Goal: Task Accomplishment & Management: Use online tool/utility

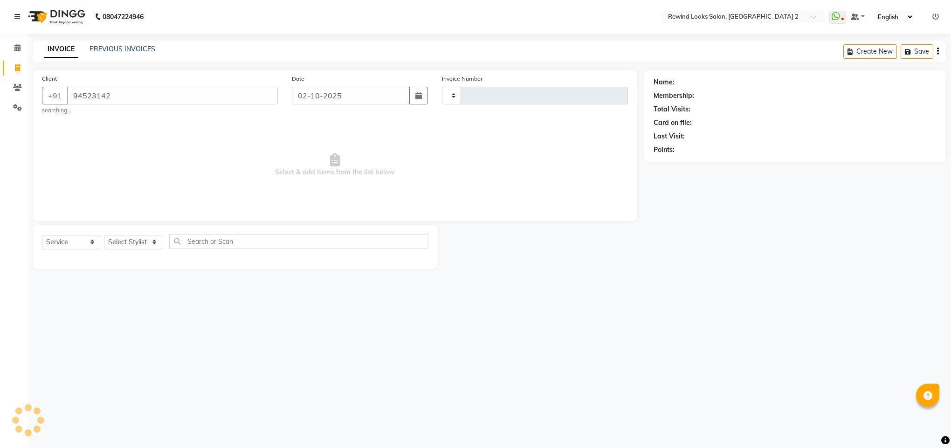
select select "service"
type input "10636"
select select "4640"
type input "9452314262"
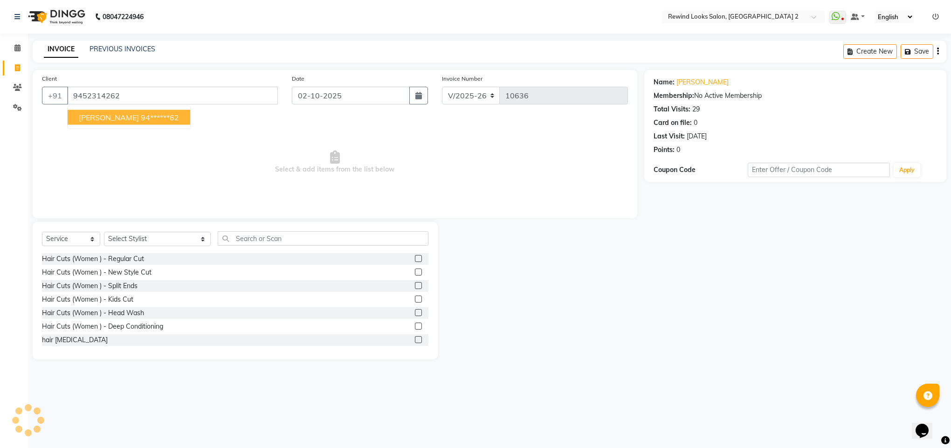
select select "27076"
click at [141, 118] on ngb-highlight "94******62" at bounding box center [160, 117] width 38 height 9
type input "94******62"
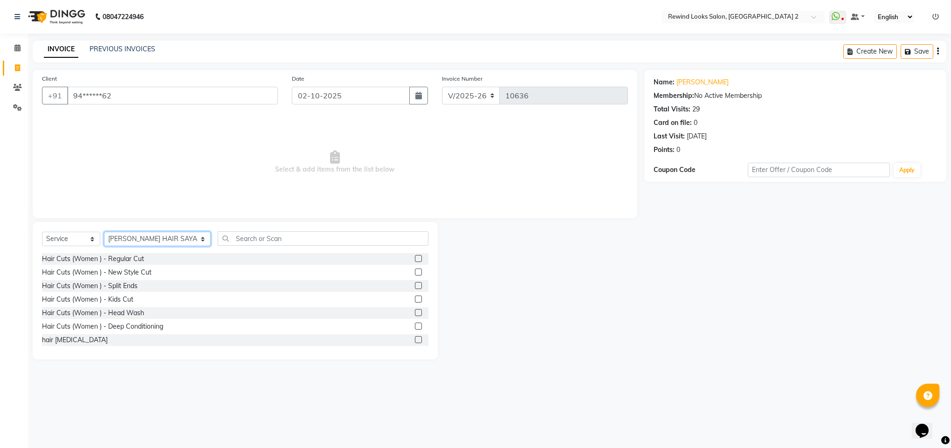
click at [112, 238] on select "Select Stylist [PERSON_NAME] aayat ADMIN Alfad hair Casa Ali Hair [PERSON_NAME]…" at bounding box center [157, 239] width 107 height 14
select select "27098"
click at [218, 243] on input "text" at bounding box center [323, 238] width 211 height 14
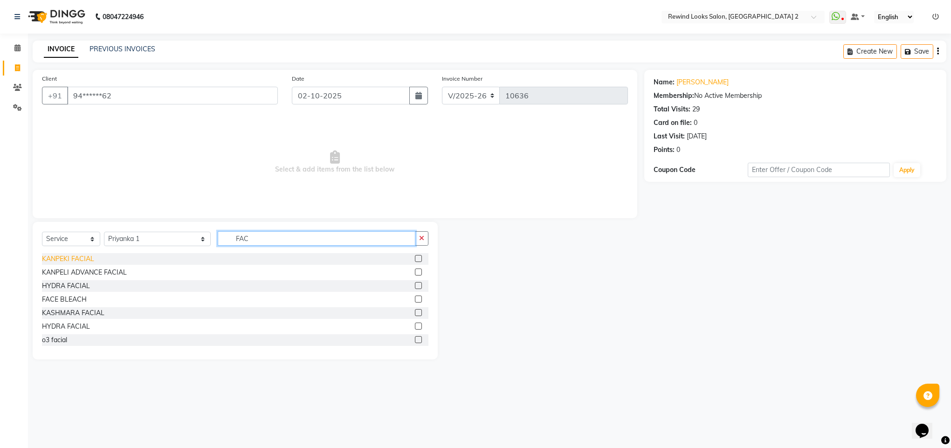
type input "FAC"
click at [82, 261] on div "KANPEKI FACIAL" at bounding box center [68, 259] width 52 height 10
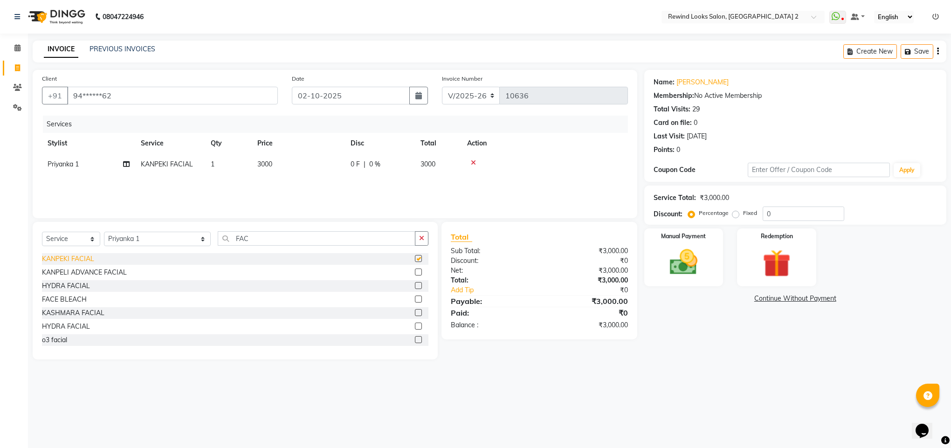
checkbox input "false"
click at [262, 166] on span "3000" at bounding box center [264, 164] width 15 height 8
select select "27098"
click at [314, 166] on input "3000" at bounding box center [342, 166] width 82 height 14
type input "3500"
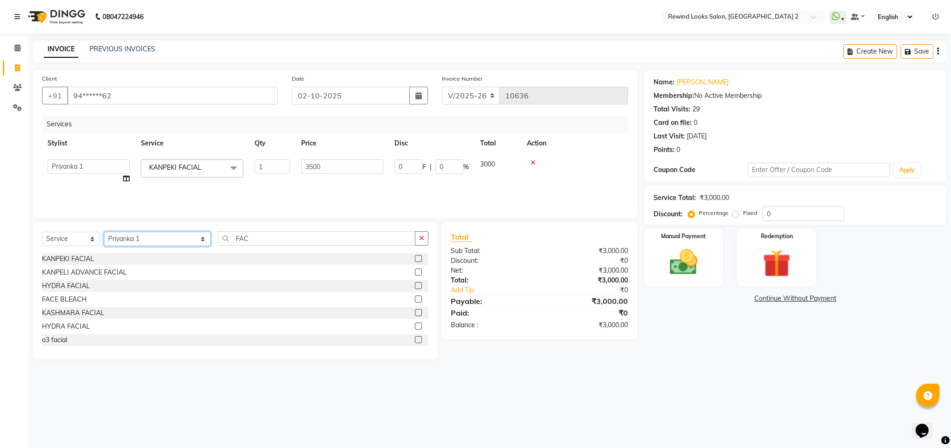
click at [132, 237] on select "Select Stylist [PERSON_NAME] aayat ADMIN Alfad hair Casa Ali Hair [PERSON_NAME]…" at bounding box center [157, 239] width 107 height 14
select select "52034"
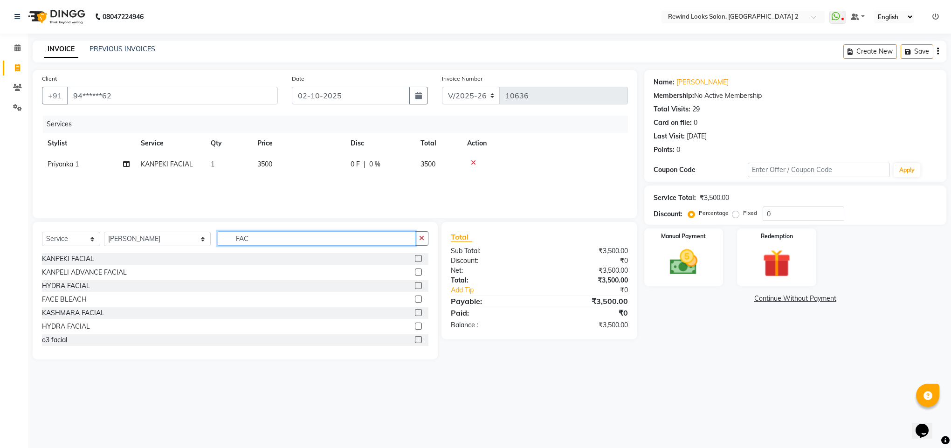
click at [219, 235] on input "FAC" at bounding box center [317, 238] width 198 height 14
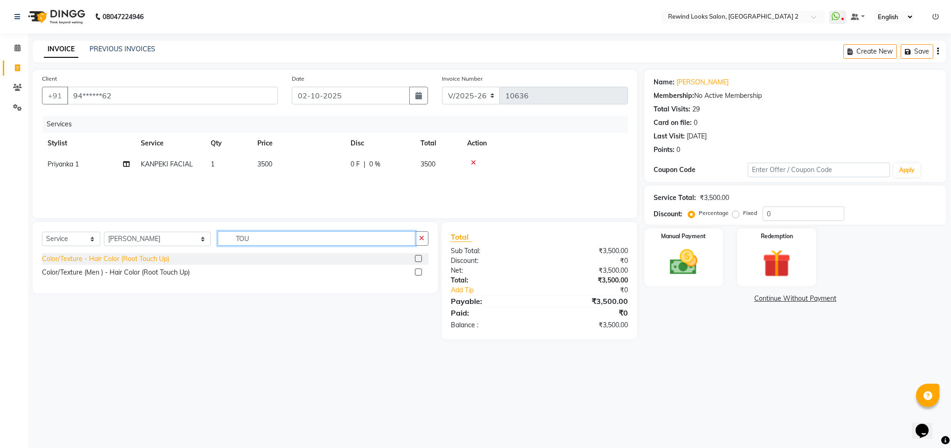
type input "TOU"
click at [89, 255] on div "Color/Texture - Hair Color (Root Touch Up)" at bounding box center [105, 259] width 127 height 10
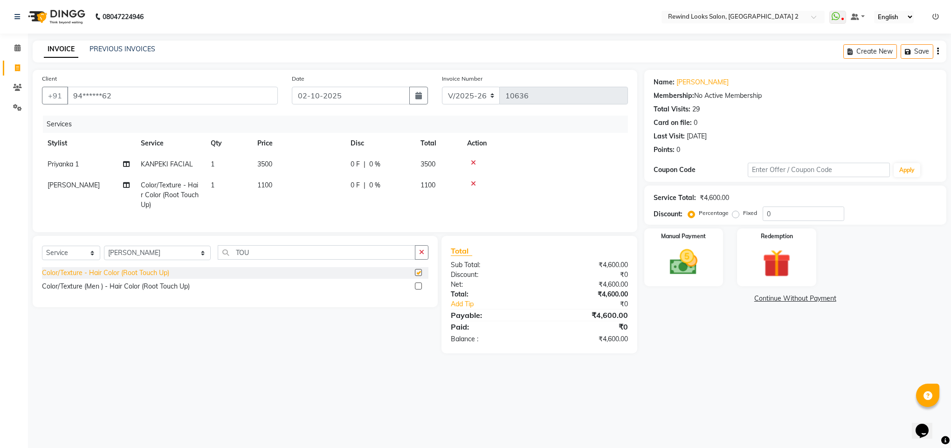
checkbox input "false"
click at [266, 180] on td "1100" at bounding box center [298, 195] width 93 height 41
select select "52034"
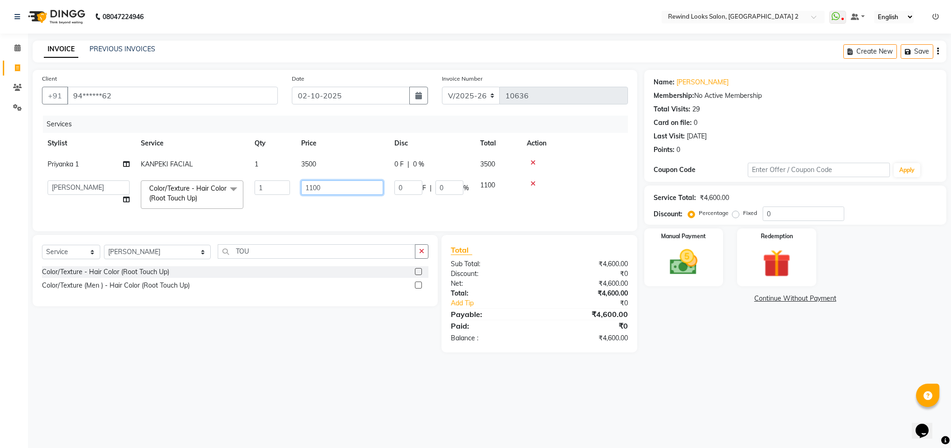
click at [339, 191] on input "1100" at bounding box center [342, 187] width 82 height 14
type input "1"
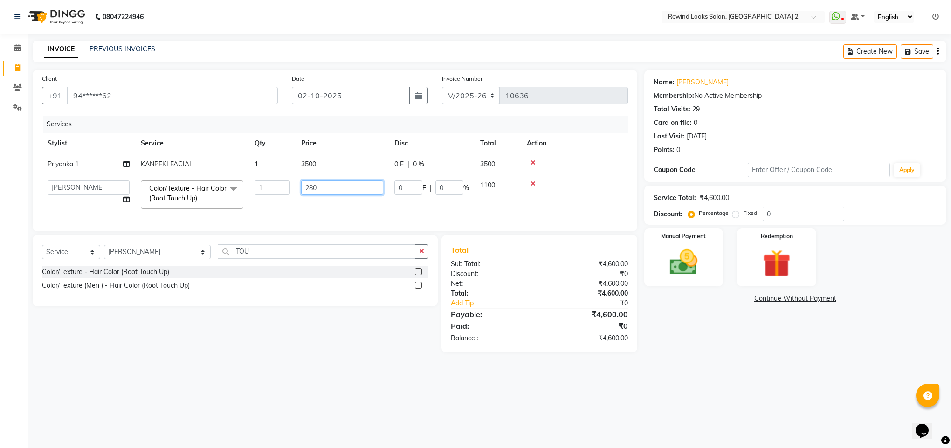
type input "2800"
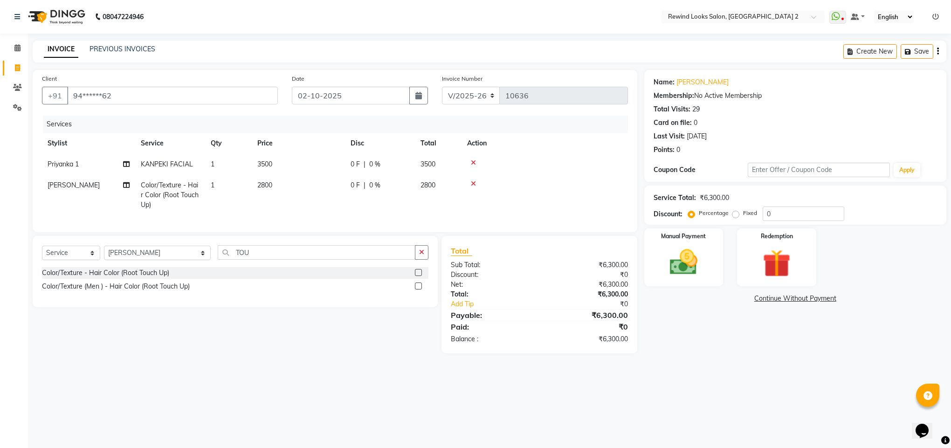
click at [536, 368] on main "INVOICE PREVIOUS INVOICES Create New Save Client +91 94******62 Date [DATE] Inv…" at bounding box center [489, 204] width 923 height 327
click at [684, 251] on img at bounding box center [683, 263] width 47 height 34
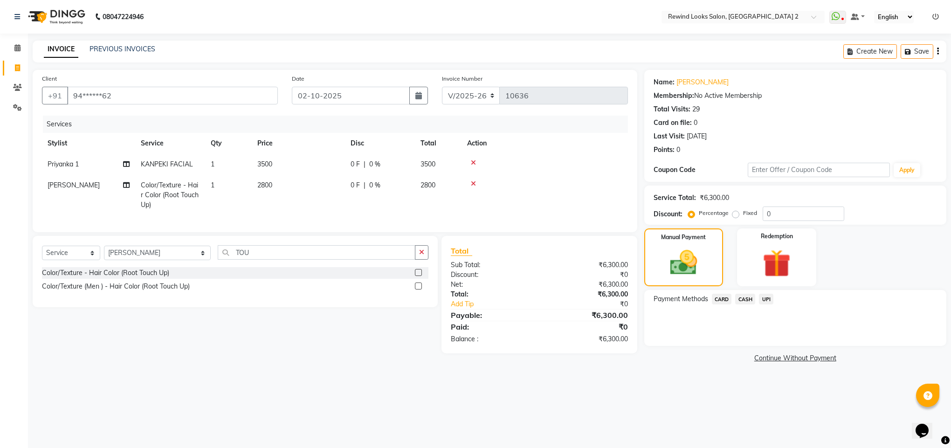
click at [765, 300] on span "UPI" at bounding box center [766, 299] width 14 height 11
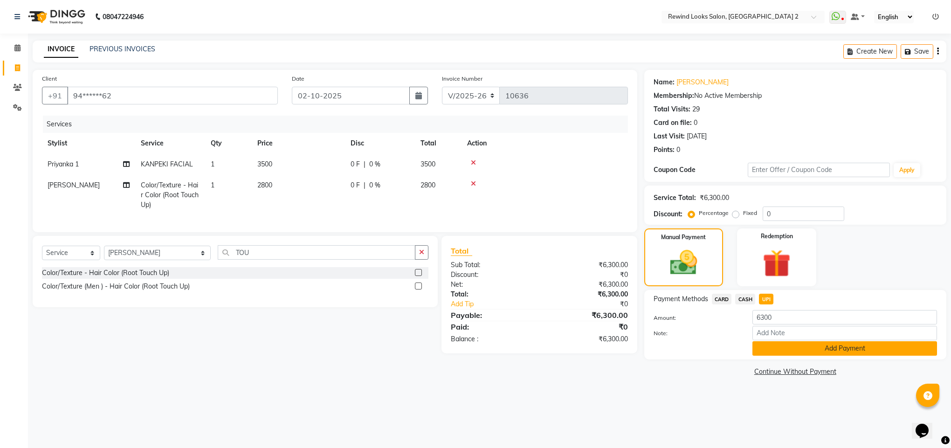
click at [770, 354] on button "Add Payment" at bounding box center [845, 348] width 185 height 14
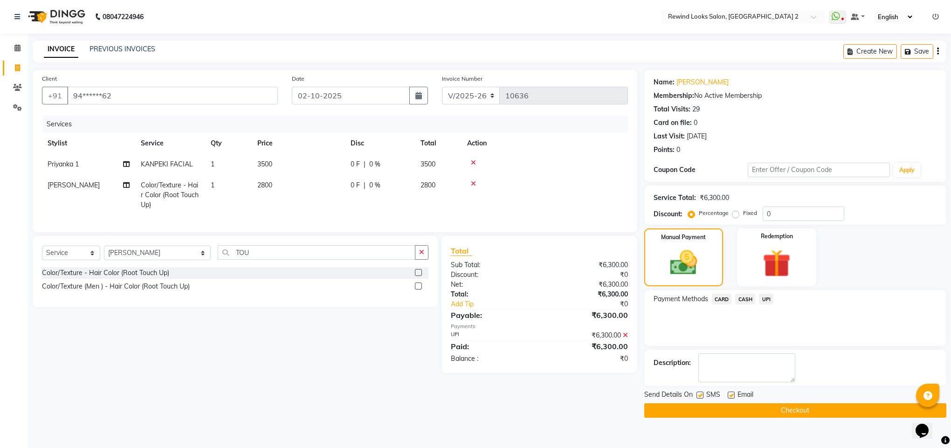
click at [775, 410] on button "Checkout" at bounding box center [796, 410] width 302 height 14
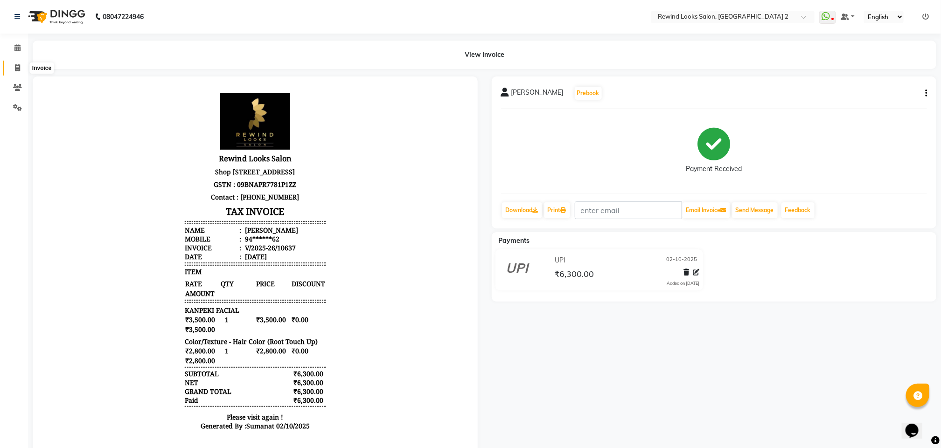
click at [13, 68] on span at bounding box center [17, 68] width 16 height 11
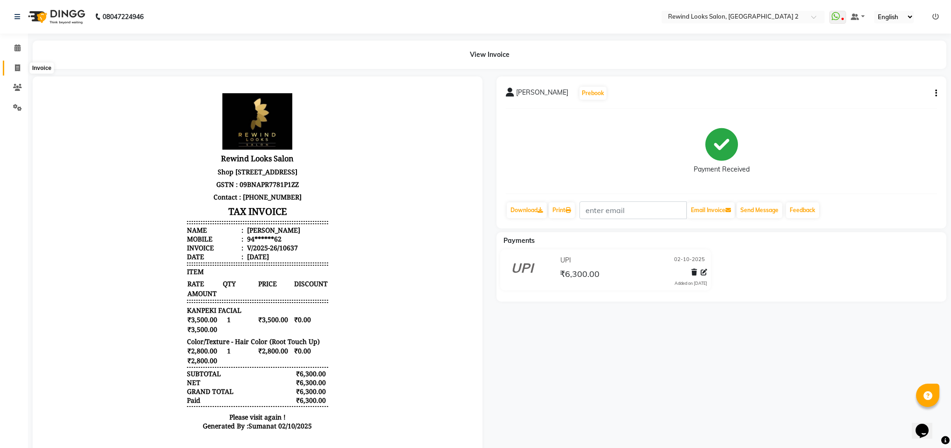
select select "service"
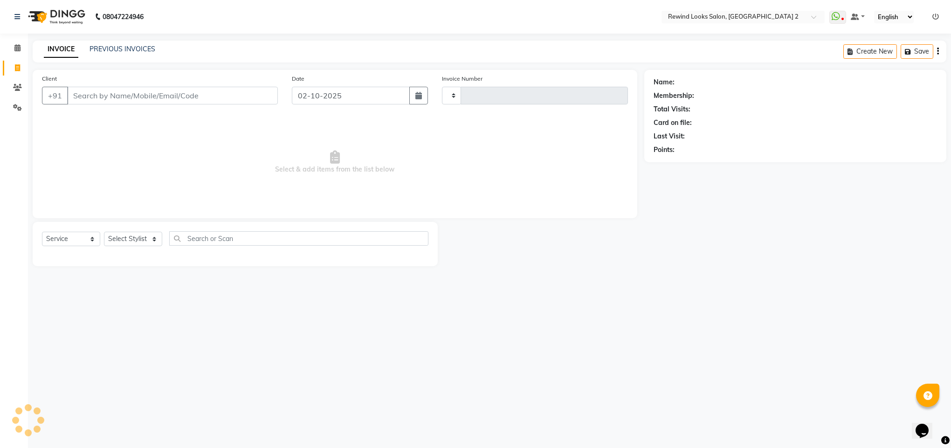
type input "10638"
select select "4640"
select select "27076"
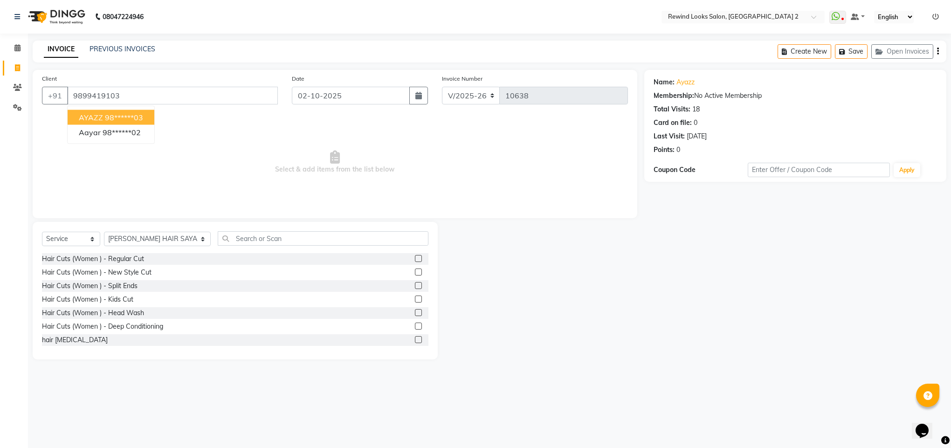
click at [86, 118] on span "AYAZZ" at bounding box center [91, 117] width 24 height 9
click at [86, 118] on span "Select & add items from the list below" at bounding box center [335, 162] width 586 height 93
type input "98******03"
click at [130, 234] on select "Select Stylist [PERSON_NAME] aayat ADMIN Alfad hair Casa Ali Hair [PERSON_NAME]…" at bounding box center [157, 239] width 107 height 14
select select "76576"
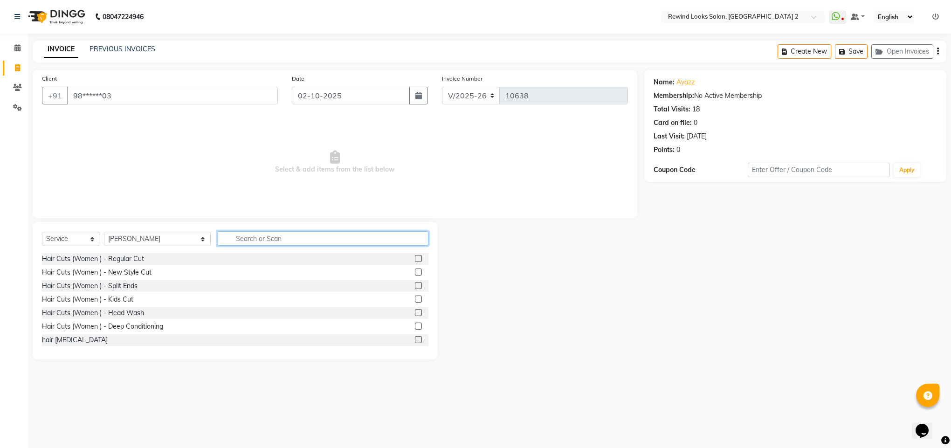
click at [263, 238] on input "text" at bounding box center [323, 238] width 211 height 14
click at [291, 240] on input "text" at bounding box center [323, 238] width 211 height 14
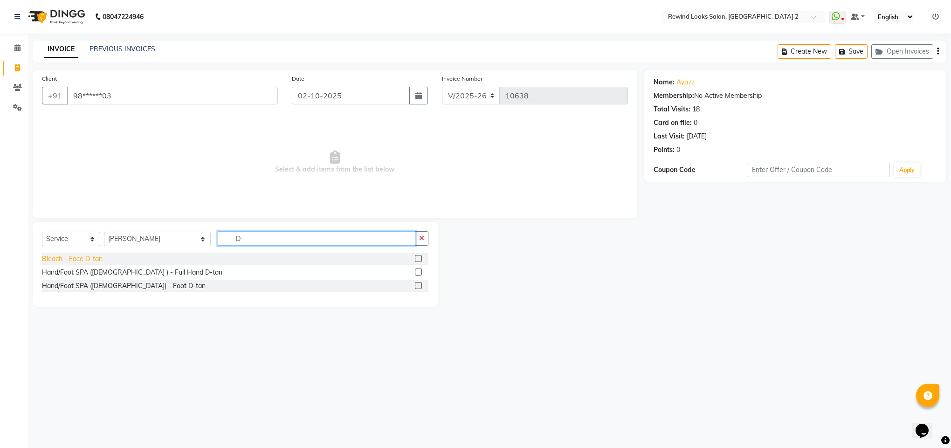
type input "D-"
click at [98, 263] on div "Bleach - Face D-tan" at bounding box center [72, 259] width 61 height 10
checkbox input "false"
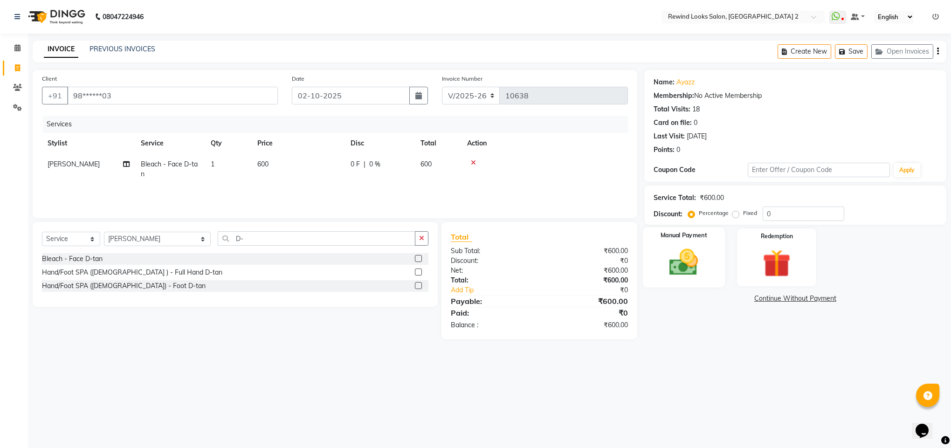
click at [687, 276] on img at bounding box center [683, 263] width 47 height 34
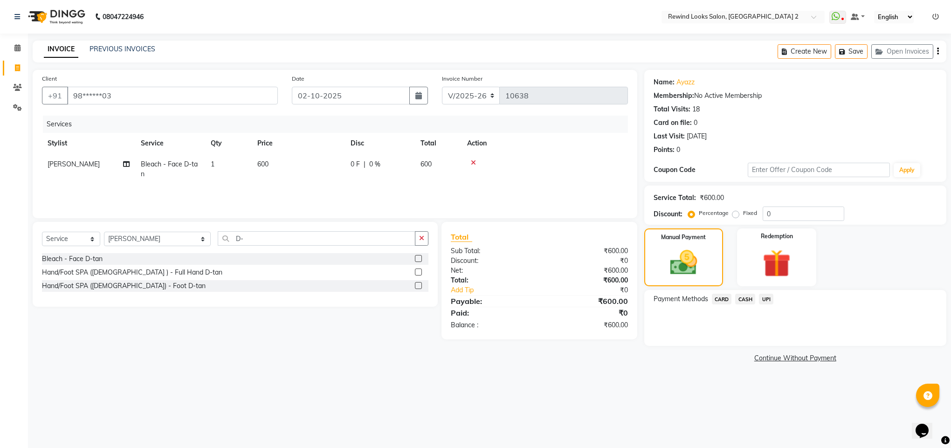
click at [751, 301] on span "CASH" at bounding box center [745, 299] width 20 height 11
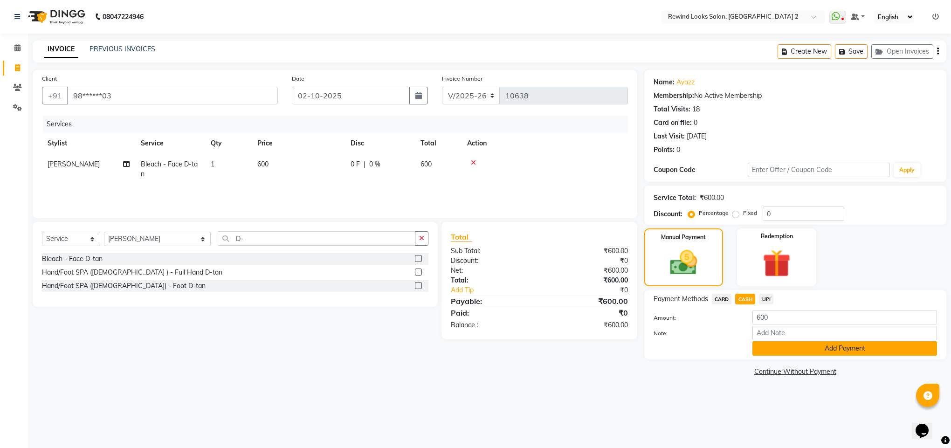
click at [765, 349] on button "Add Payment" at bounding box center [845, 348] width 185 height 14
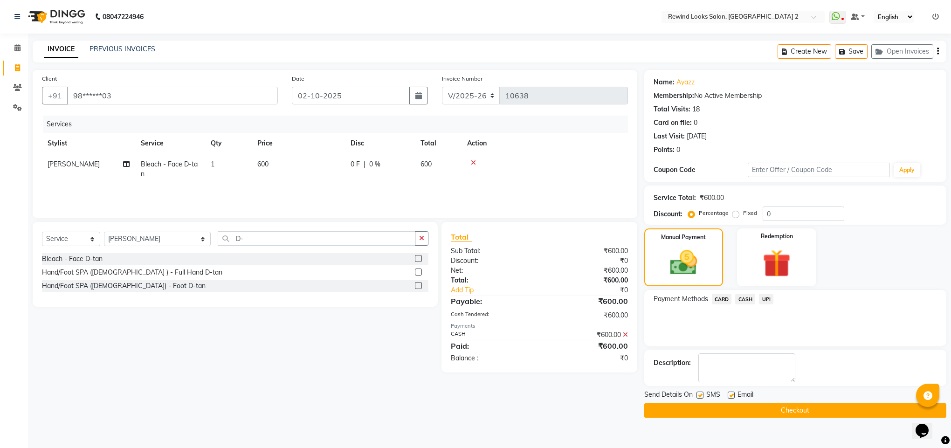
click at [765, 415] on button "Checkout" at bounding box center [796, 410] width 302 height 14
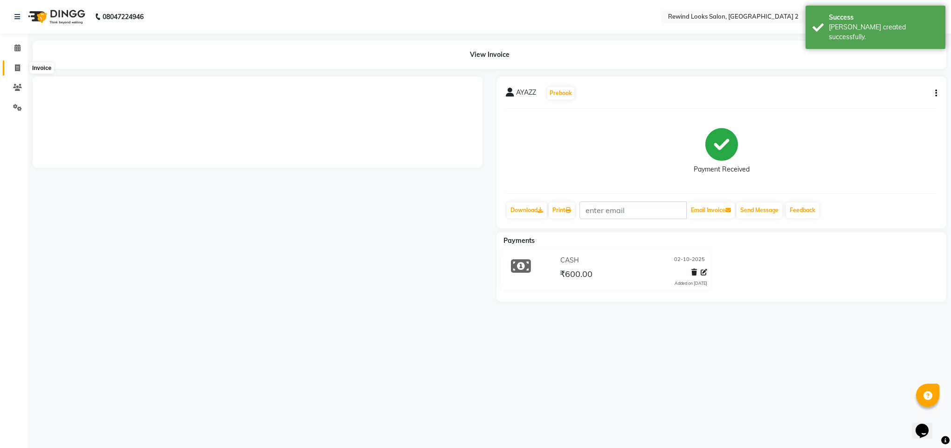
click at [19, 73] on span at bounding box center [17, 68] width 16 height 11
select select "service"
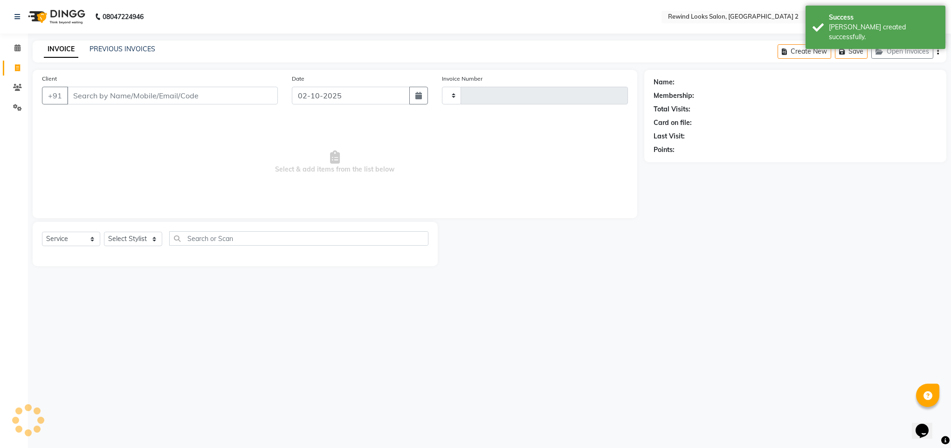
type input "10639"
select select "4640"
select select "27076"
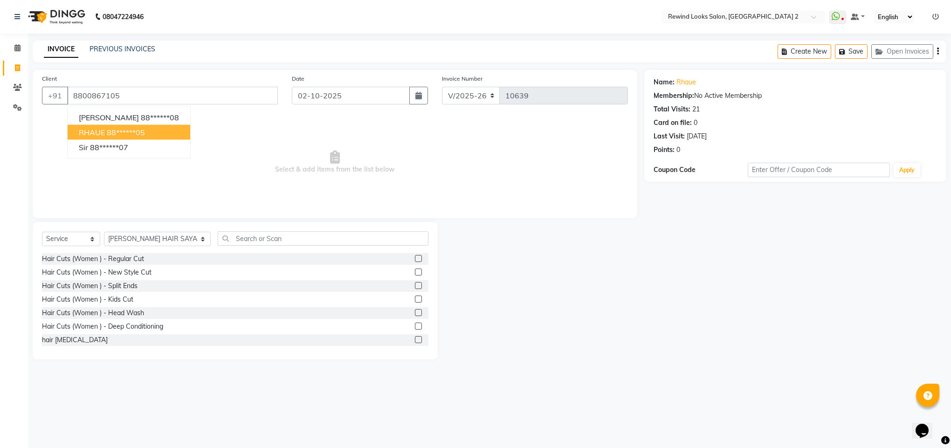
click at [92, 133] on span "RHAUE" at bounding box center [92, 132] width 26 height 9
type input "88******05"
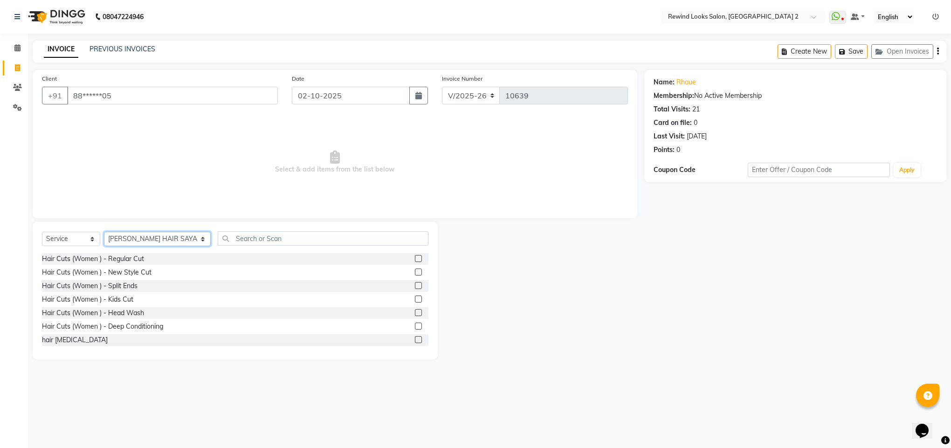
click at [125, 243] on select "Select Stylist [PERSON_NAME] aayat ADMIN Alfad hair Casa Ali Hair [PERSON_NAME]…" at bounding box center [157, 239] width 107 height 14
select select "86294"
click at [257, 242] on input "text" at bounding box center [323, 238] width 211 height 14
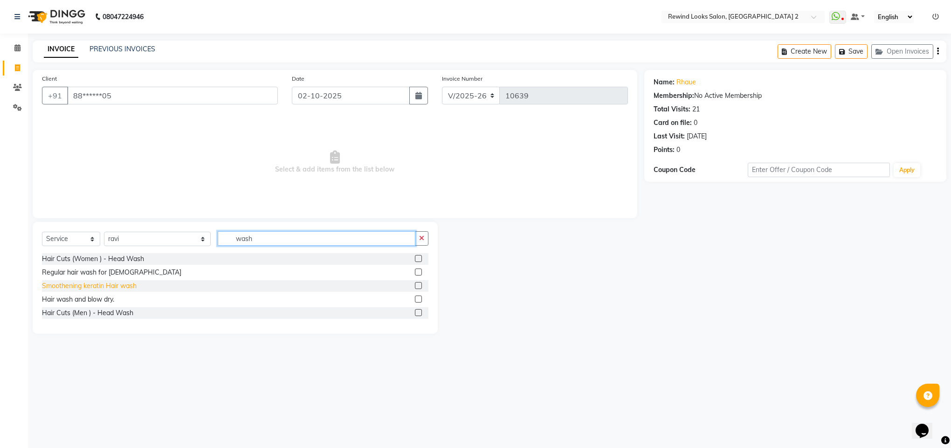
type input "wash"
click at [91, 290] on div "Smoothening keratin Hair wash" at bounding box center [89, 286] width 95 height 10
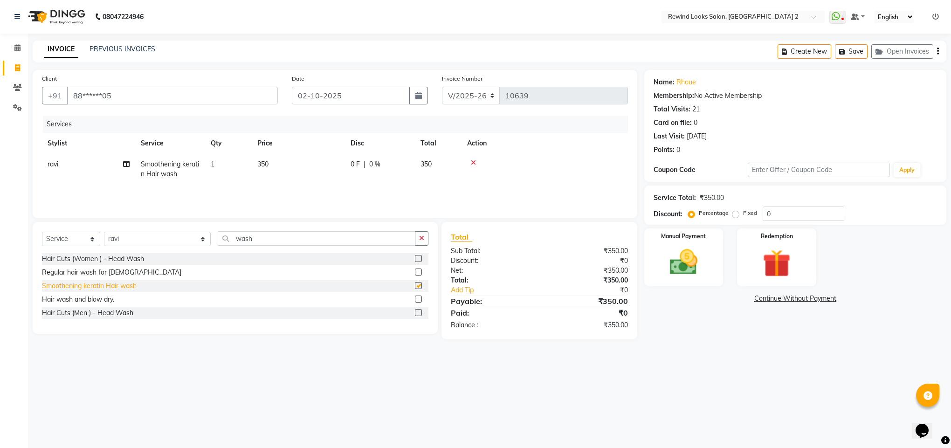
checkbox input "false"
click at [133, 243] on select "Select Stylist [PERSON_NAME] aayat ADMIN Alfad hair Casa Ali Hair [PERSON_NAME]…" at bounding box center [157, 239] width 107 height 14
select select "27098"
click at [229, 234] on input "wash" at bounding box center [317, 238] width 198 height 14
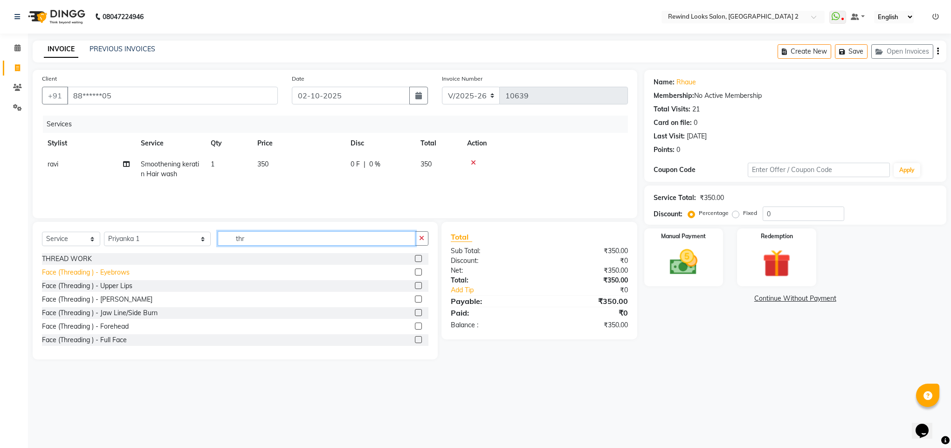
type input "thr"
click at [84, 272] on div "Face (Threading ) - Eyebrows" at bounding box center [86, 273] width 88 height 10
checkbox input "false"
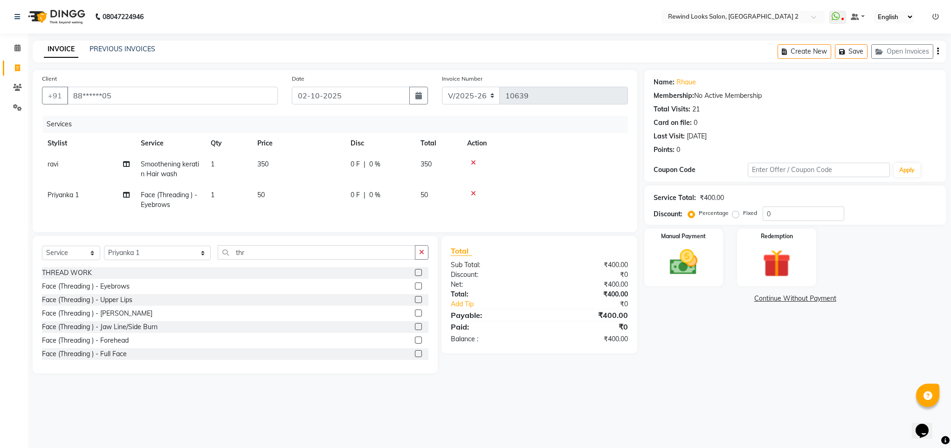
click at [259, 194] on span "50" at bounding box center [260, 195] width 7 height 8
select select "27098"
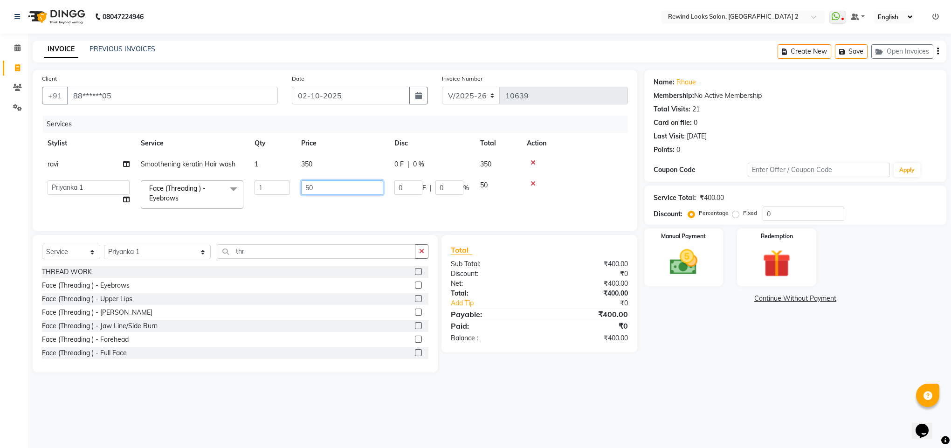
click at [308, 185] on input "50" at bounding box center [342, 187] width 82 height 14
type input "40"
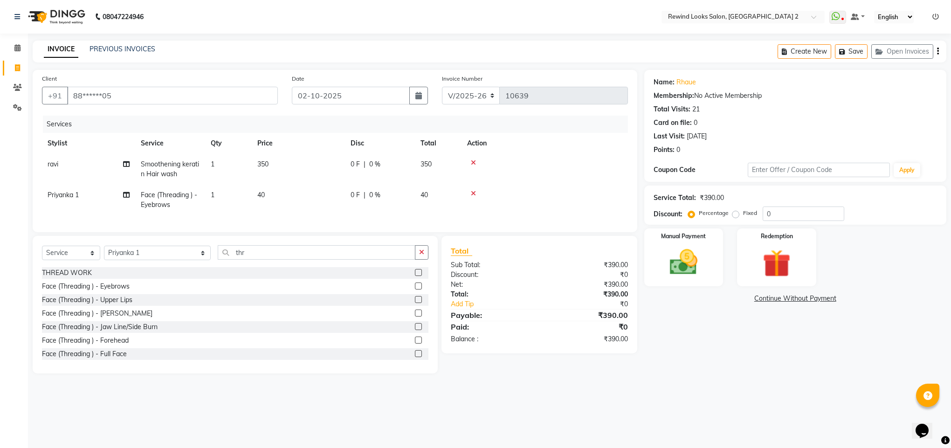
click at [704, 327] on div "Name: Rhaue Membership: No Active Membership Total Visits: 21 Card on file: 0 L…" at bounding box center [799, 222] width 309 height 304
click at [684, 269] on img at bounding box center [683, 263] width 47 height 34
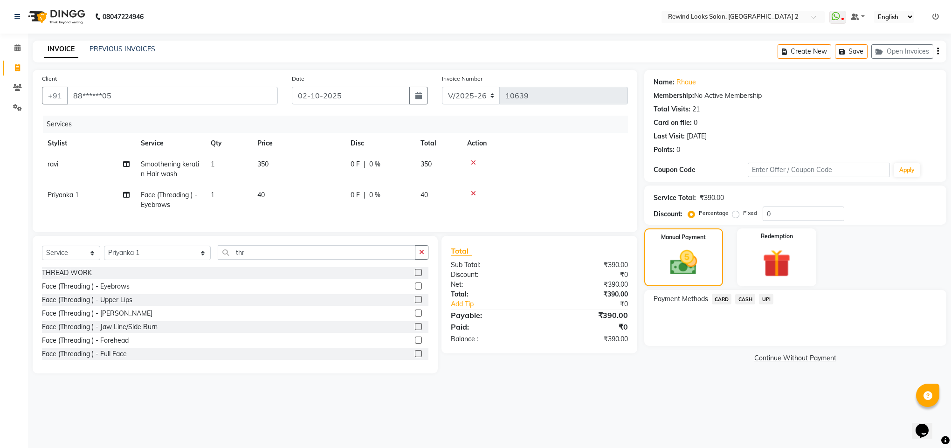
click at [766, 304] on span "UPI" at bounding box center [766, 299] width 14 height 11
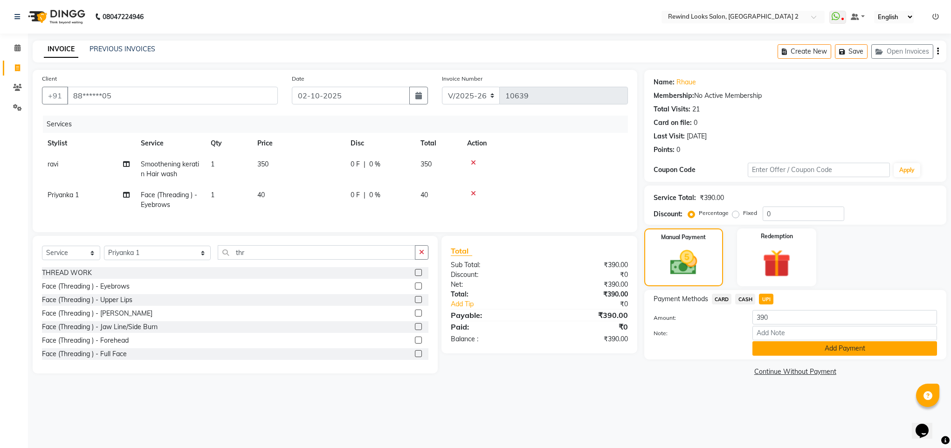
click at [772, 346] on button "Add Payment" at bounding box center [845, 348] width 185 height 14
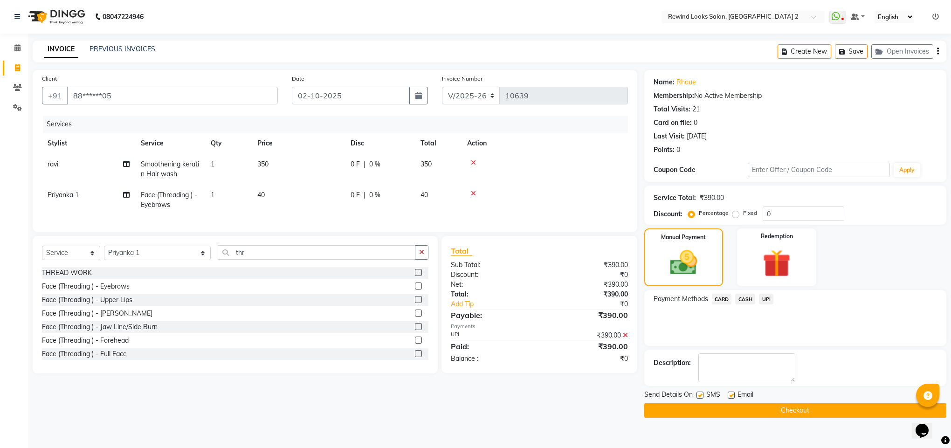
click at [771, 418] on button "Checkout" at bounding box center [796, 410] width 302 height 14
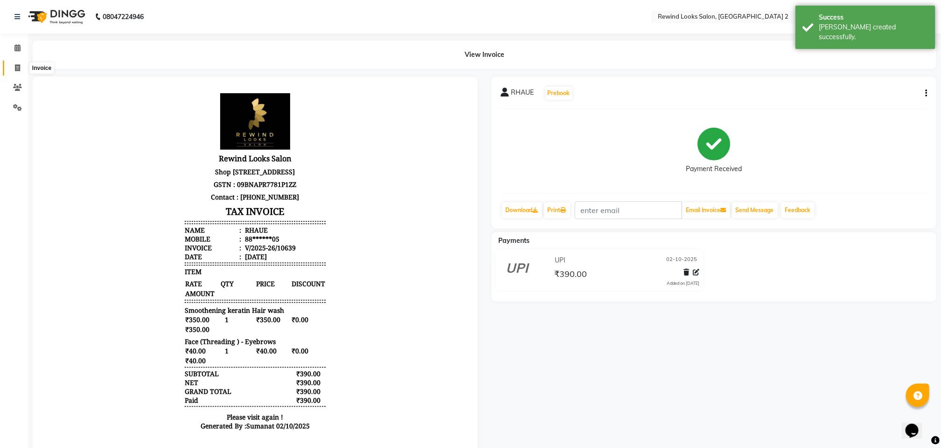
click at [16, 65] on icon at bounding box center [17, 67] width 5 height 7
select select "service"
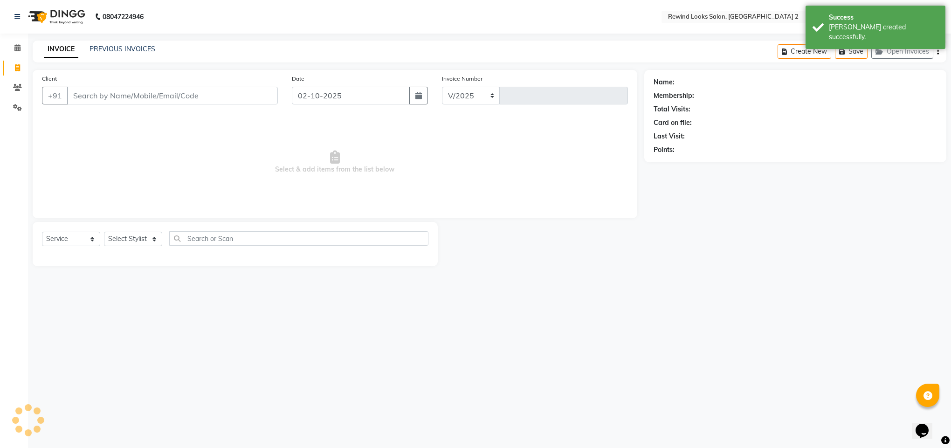
select select "4640"
type input "10640"
type input "88"
select select "27076"
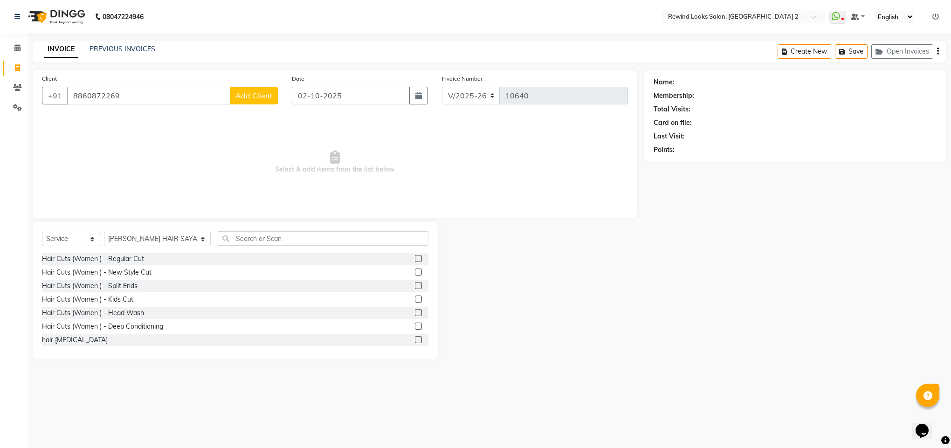
type input "8860872269"
click at [247, 91] on span "Add Client" at bounding box center [254, 95] width 37 height 9
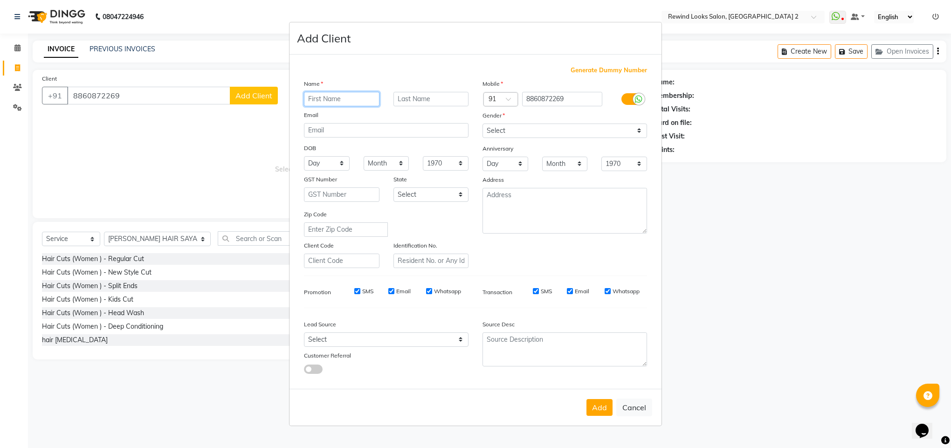
click at [311, 98] on input "text" at bounding box center [342, 99] width 76 height 14
type input "avizai"
click at [506, 137] on select "Select [DEMOGRAPHIC_DATA] [DEMOGRAPHIC_DATA] Other Prefer Not To Say" at bounding box center [565, 131] width 165 height 14
select select "[DEMOGRAPHIC_DATA]"
click at [483, 124] on select "Select [DEMOGRAPHIC_DATA] [DEMOGRAPHIC_DATA] Other Prefer Not To Say" at bounding box center [565, 131] width 165 height 14
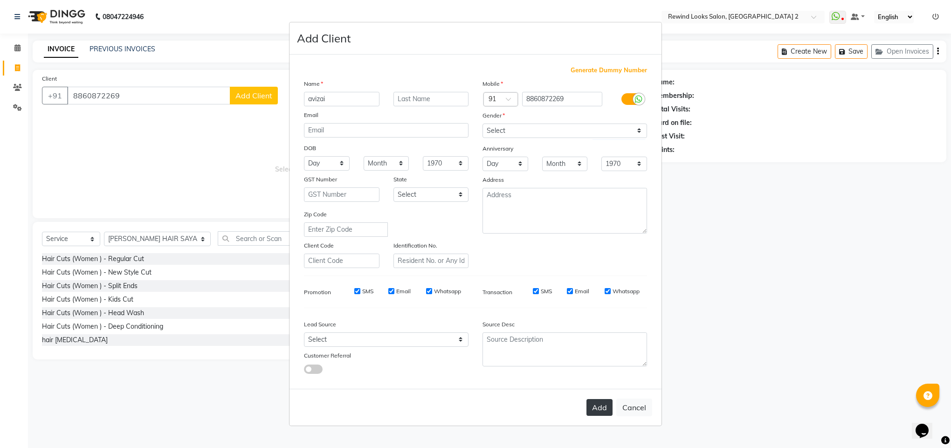
click at [592, 406] on button "Add" at bounding box center [600, 407] width 26 height 17
type input "88******69"
select select
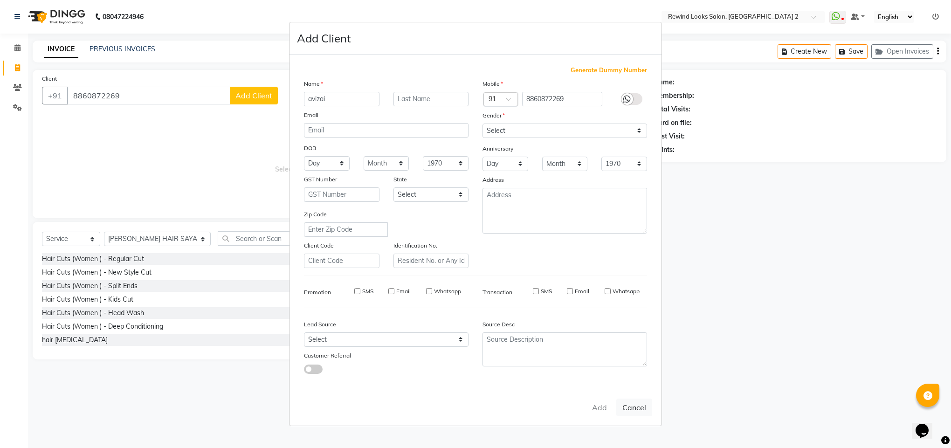
select select
checkbox input "false"
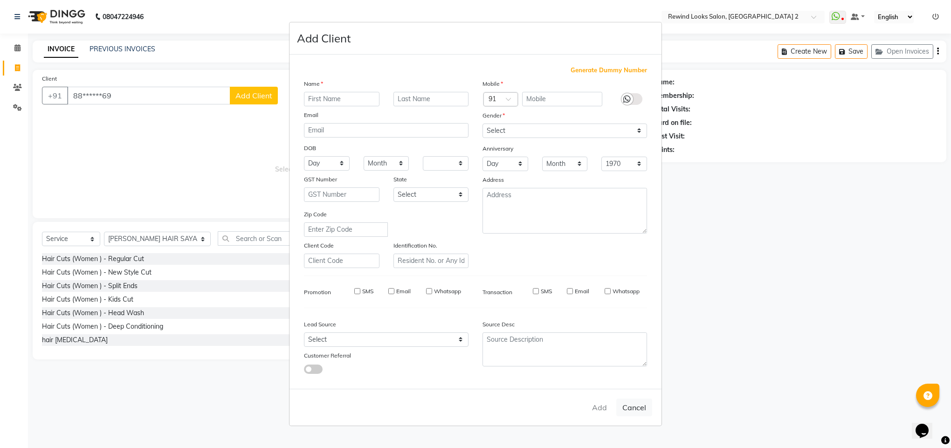
checkbox input "false"
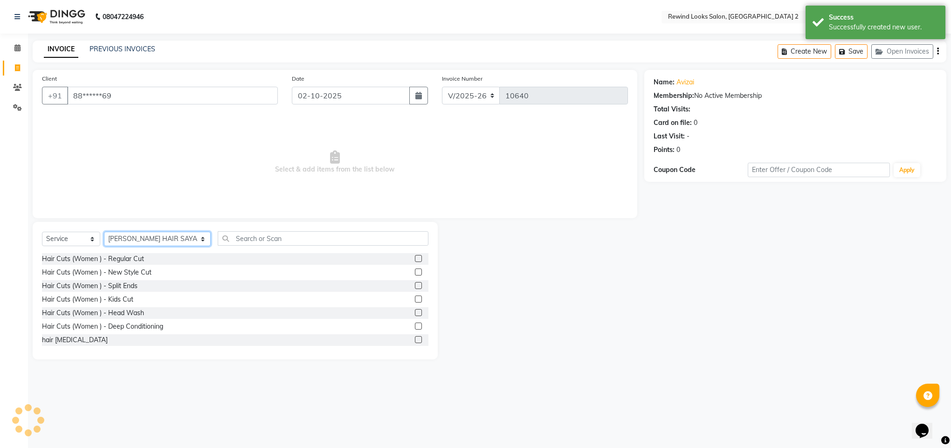
click at [146, 240] on select "Select Stylist [PERSON_NAME] aayat ADMIN Alfad hair Casa Ali Hair [PERSON_NAME]…" at bounding box center [157, 239] width 107 height 14
select select "46913"
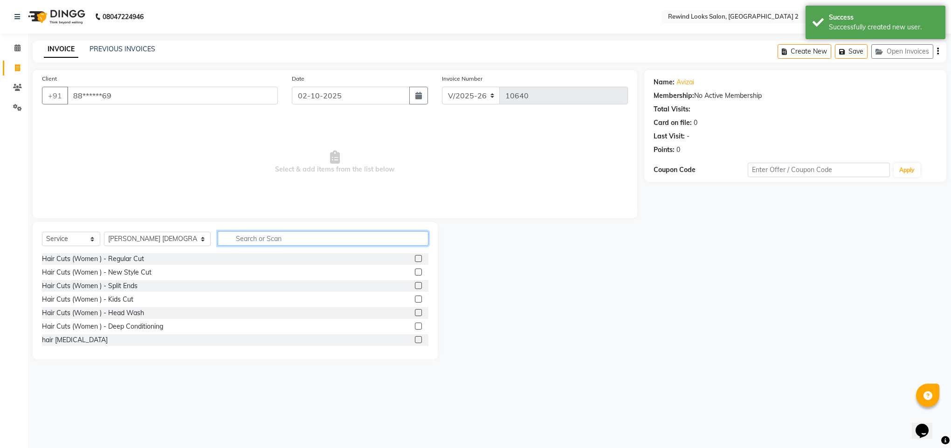
click at [259, 239] on input "text" at bounding box center [323, 238] width 211 height 14
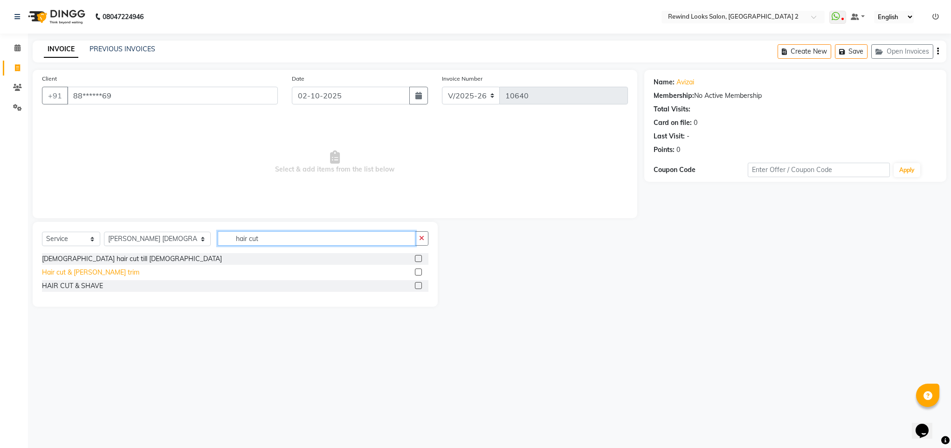
type input "hair cut"
click at [69, 273] on div "Hair cut & [PERSON_NAME] trim" at bounding box center [90, 273] width 97 height 10
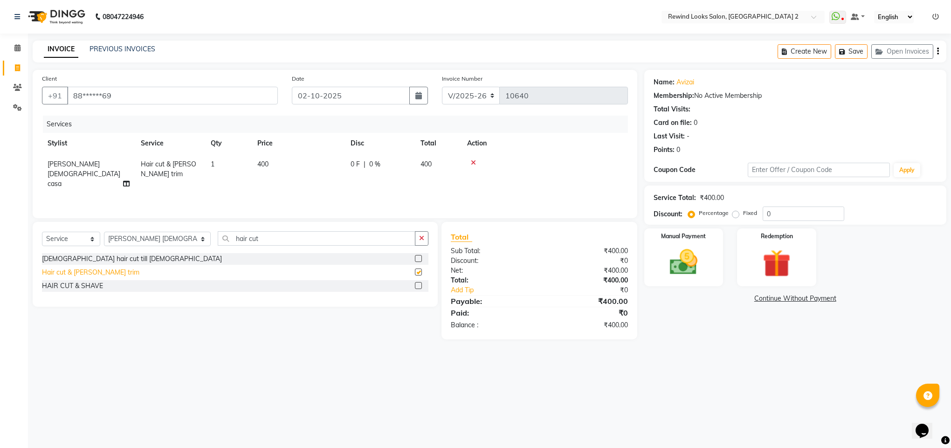
checkbox input "false"
click at [159, 236] on select "Select Stylist [PERSON_NAME] aayat ADMIN Alfad hair Casa Ali Hair [PERSON_NAME]…" at bounding box center [157, 239] width 107 height 14
select select "27106"
click at [230, 233] on input "hair cut" at bounding box center [317, 238] width 198 height 14
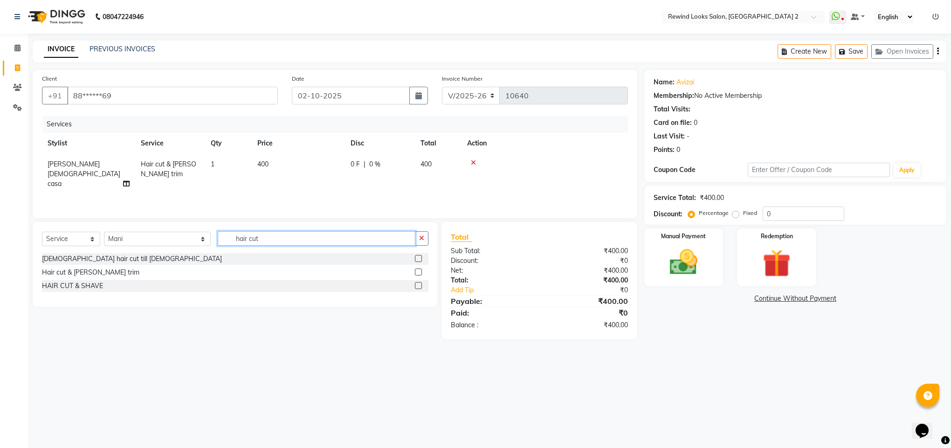
click at [230, 233] on input "hair cut" at bounding box center [317, 238] width 198 height 14
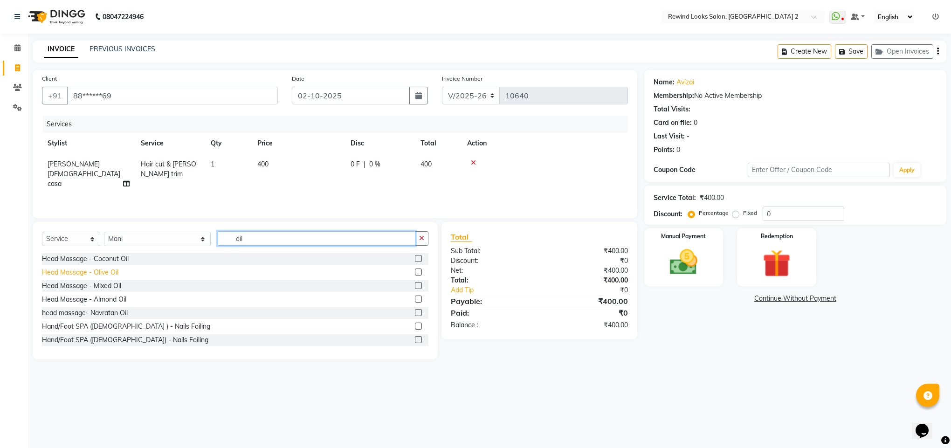
type input "oil"
click at [101, 276] on div "Head Massage - Olive Oil" at bounding box center [80, 273] width 76 height 10
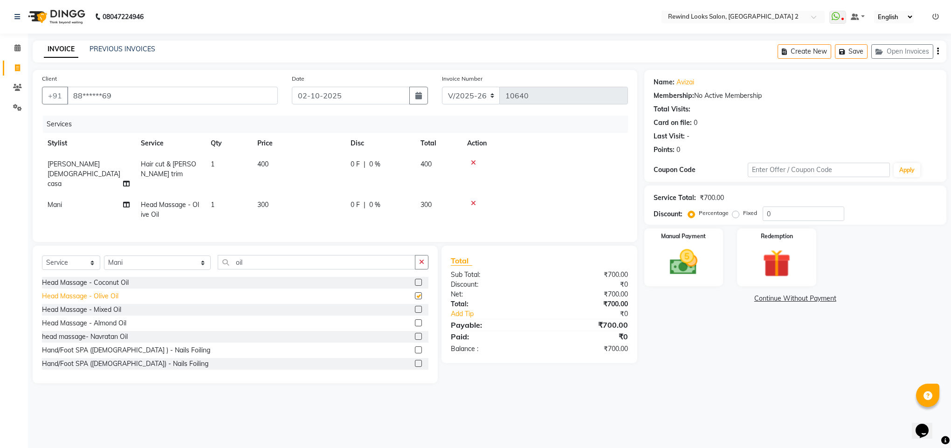
checkbox input "false"
click at [673, 259] on img at bounding box center [683, 263] width 47 height 34
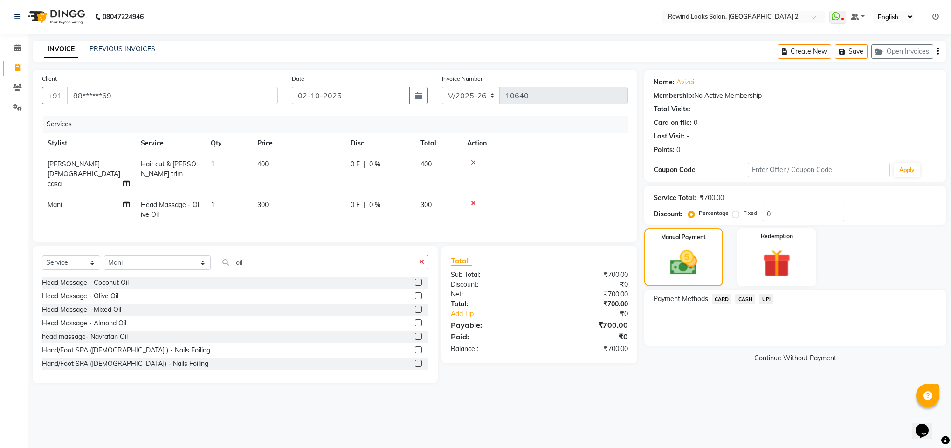
click at [764, 301] on span "UPI" at bounding box center [766, 299] width 14 height 11
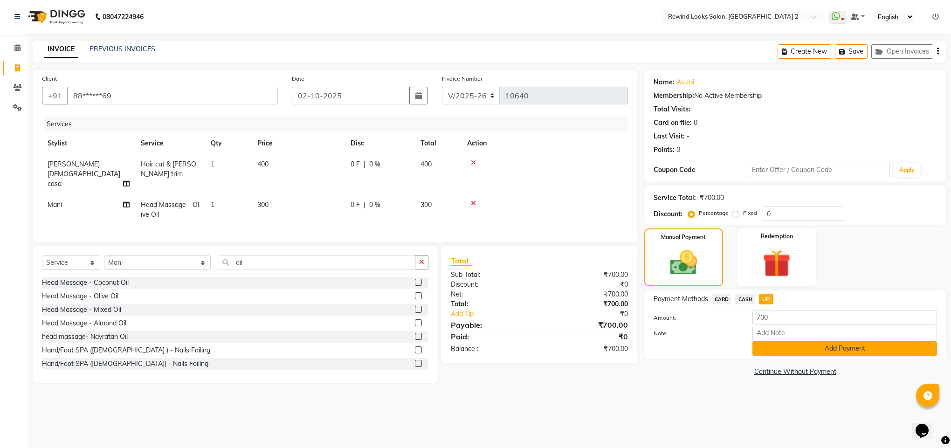
click at [775, 347] on button "Add Payment" at bounding box center [845, 348] width 185 height 14
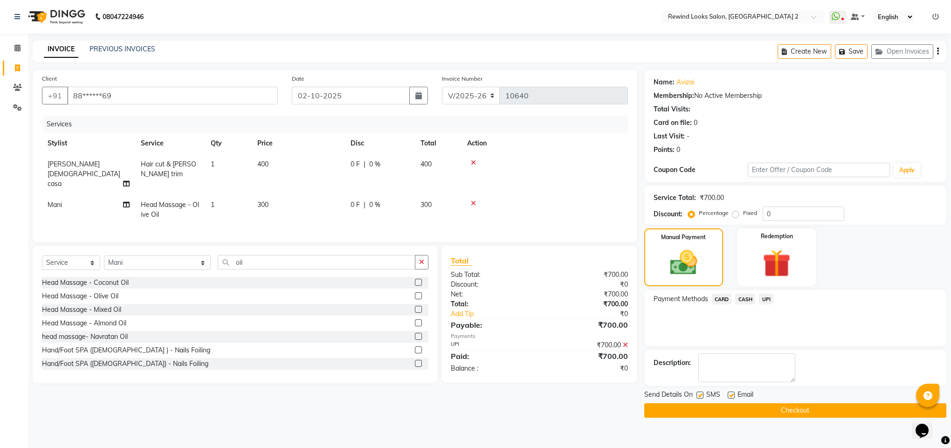
click at [765, 410] on button "Checkout" at bounding box center [796, 410] width 302 height 14
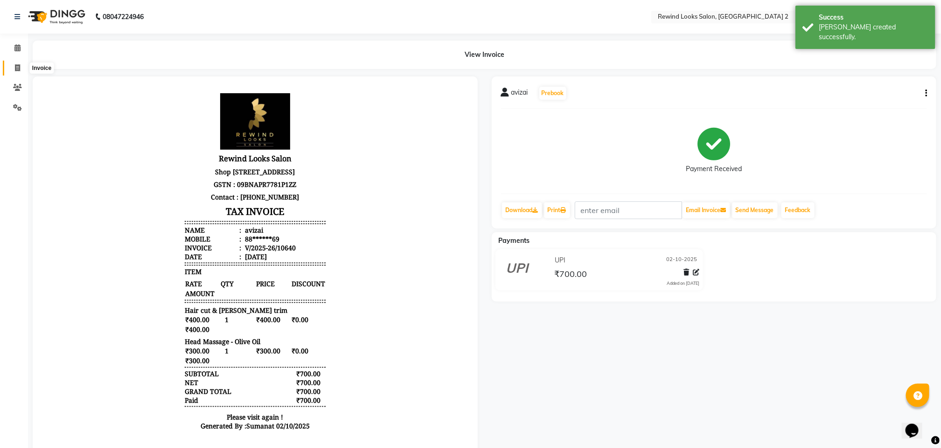
click at [12, 69] on span at bounding box center [17, 68] width 16 height 11
select select "service"
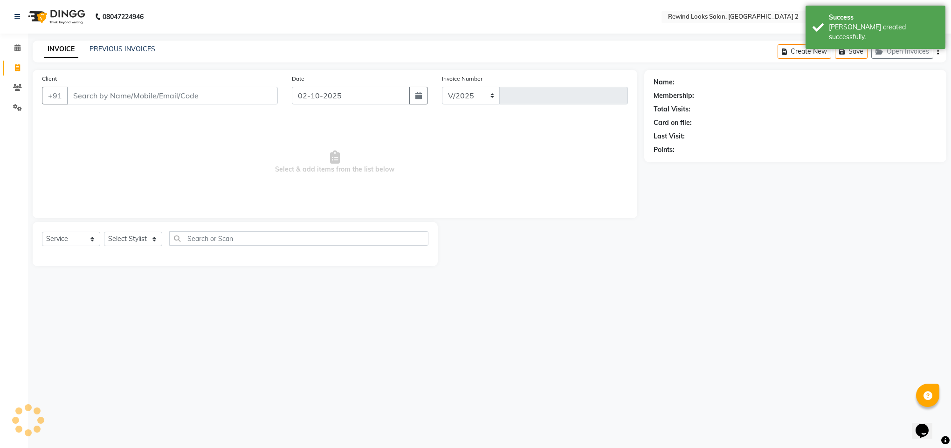
select select "4640"
type input "10641"
select select "27076"
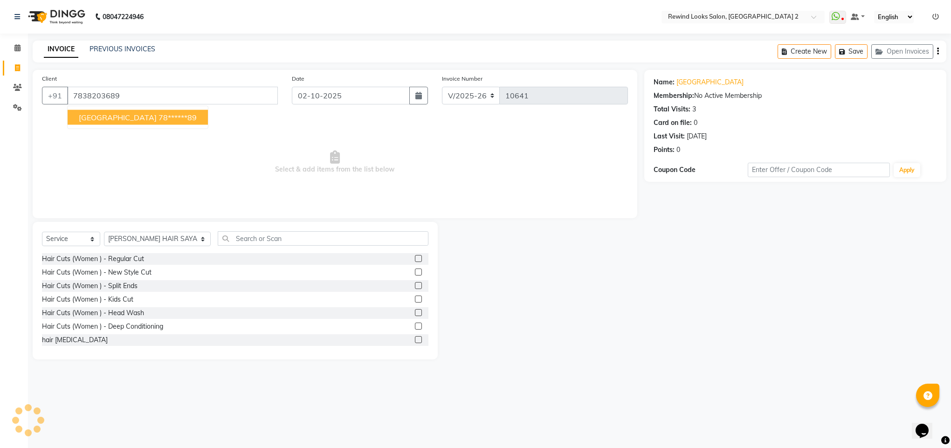
click at [97, 119] on span "[GEOGRAPHIC_DATA]" at bounding box center [118, 117] width 78 height 9
type input "78******89"
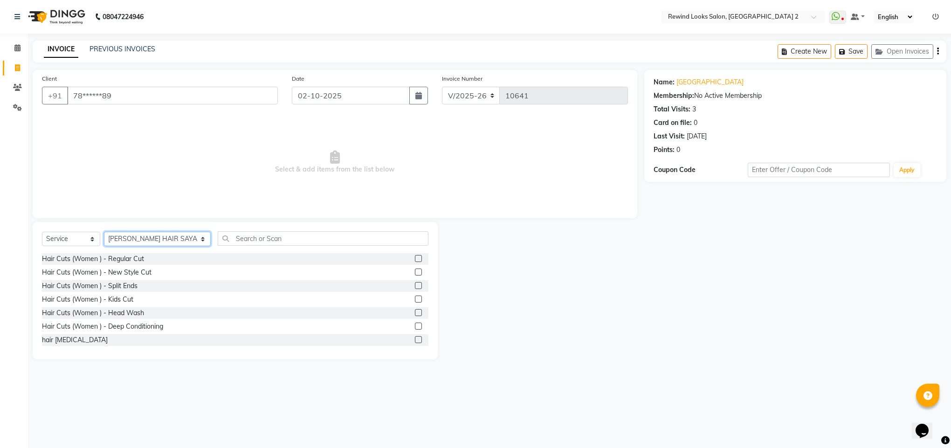
click at [147, 236] on select "Select Stylist [PERSON_NAME] aayat ADMIN Alfad hair Casa Ali Hair [PERSON_NAME]…" at bounding box center [157, 239] width 107 height 14
select select "27101"
click at [236, 240] on input "text" at bounding box center [323, 238] width 211 height 14
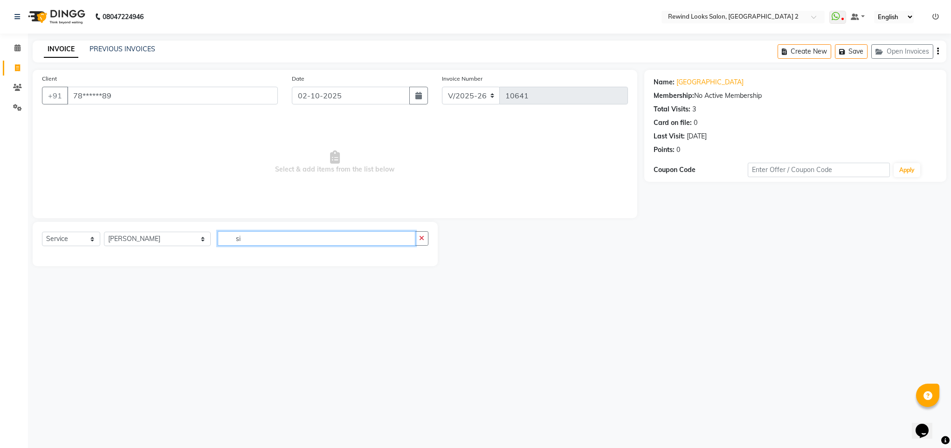
type input "s"
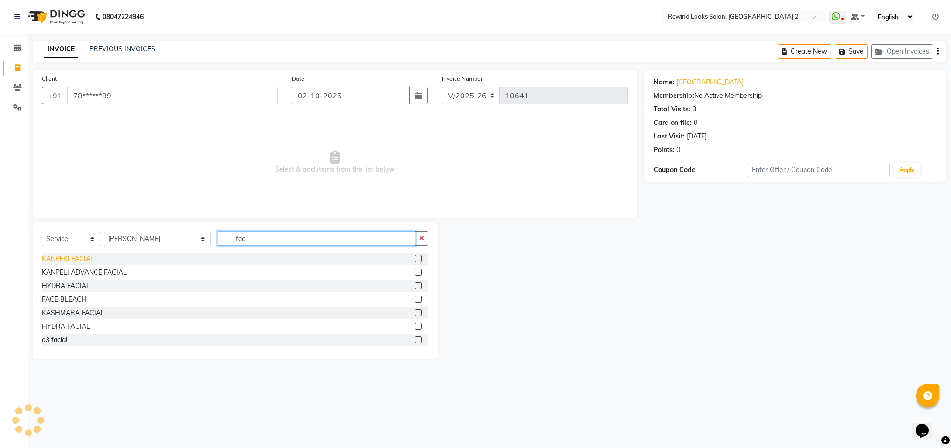
type input "fac"
click at [71, 262] on div "KANPEKI FACIAL" at bounding box center [68, 259] width 52 height 10
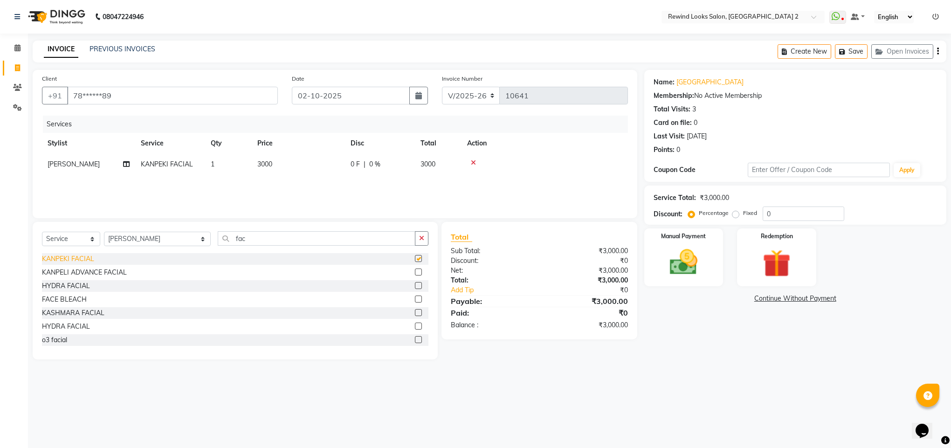
checkbox input "false"
click at [59, 343] on div "o3 facial" at bounding box center [54, 340] width 25 height 10
checkbox input "false"
click at [474, 164] on icon at bounding box center [473, 162] width 5 height 7
click at [136, 241] on select "Select Stylist [PERSON_NAME] aayat ADMIN Alfad hair Casa Ali Hair [PERSON_NAME]…" at bounding box center [157, 239] width 107 height 14
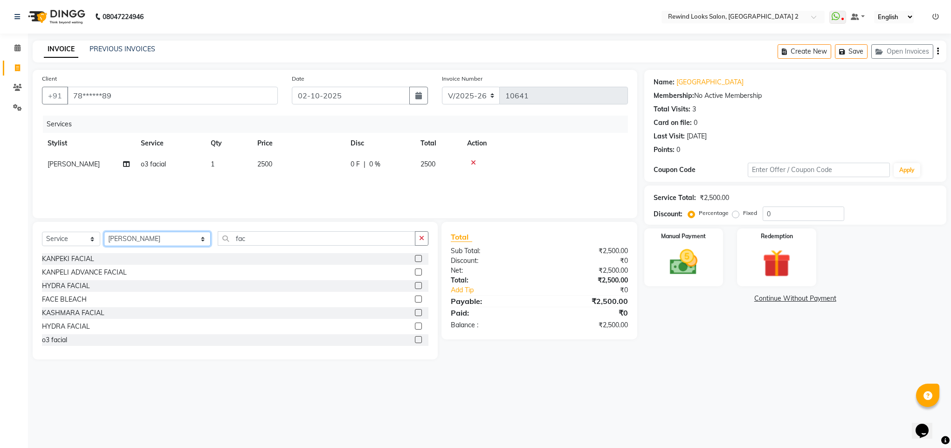
select select "79644"
click at [224, 240] on input "fac" at bounding box center [317, 238] width 198 height 14
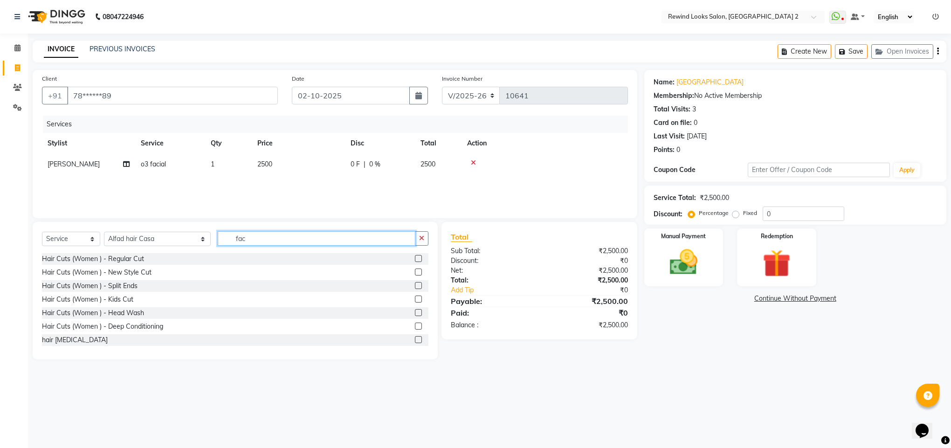
click at [224, 240] on input "fac" at bounding box center [317, 238] width 198 height 14
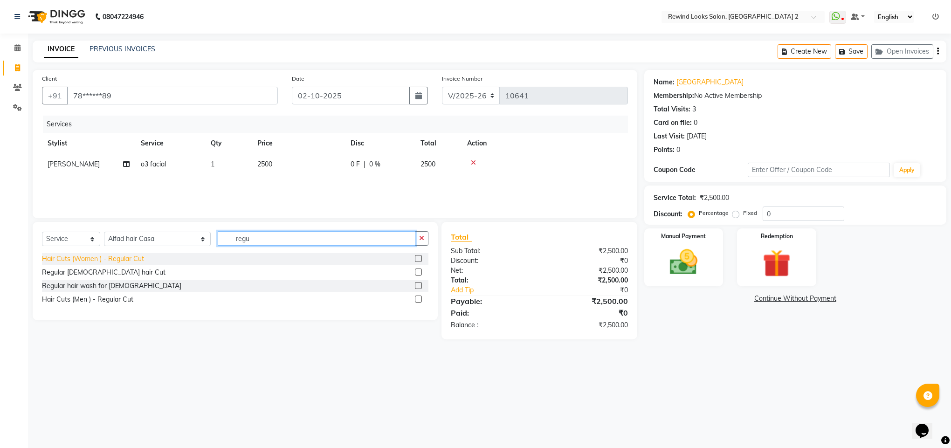
type input "regu"
click at [68, 262] on div "Hair Cuts (Women ) - Regular Cut" at bounding box center [93, 259] width 102 height 10
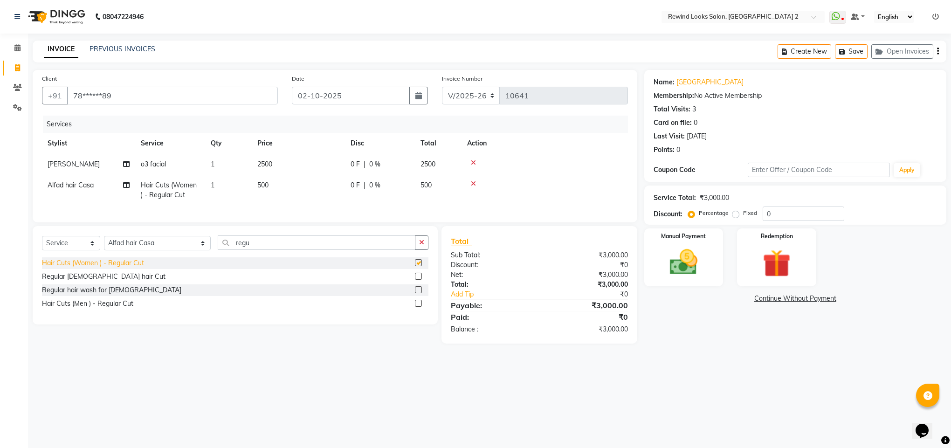
checkbox input "false"
click at [676, 265] on img at bounding box center [683, 263] width 47 height 34
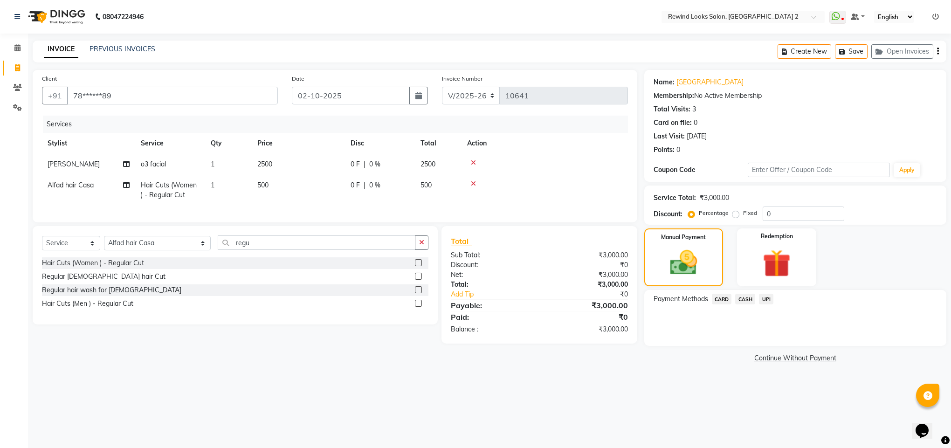
click at [760, 301] on span "UPI" at bounding box center [766, 299] width 14 height 11
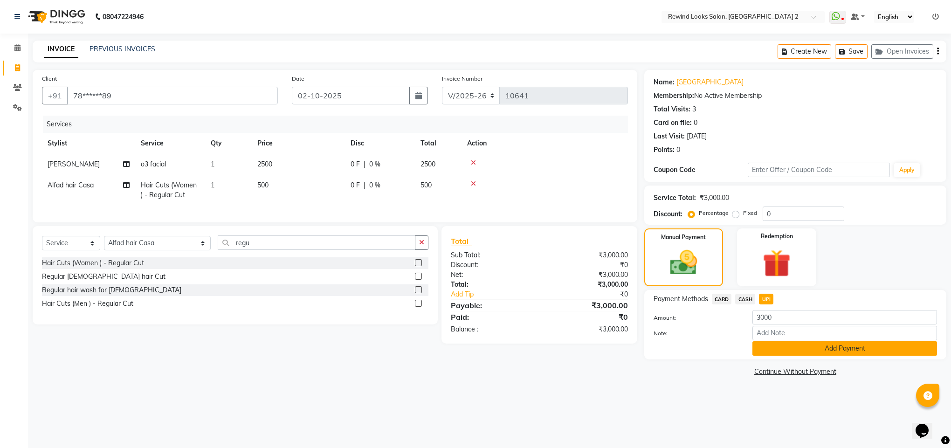
click at [778, 346] on button "Add Payment" at bounding box center [845, 348] width 185 height 14
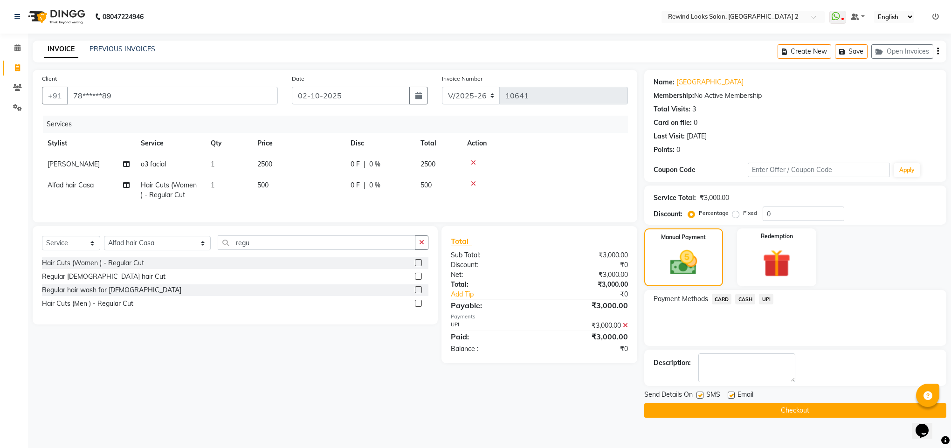
click at [784, 408] on button "Checkout" at bounding box center [796, 410] width 302 height 14
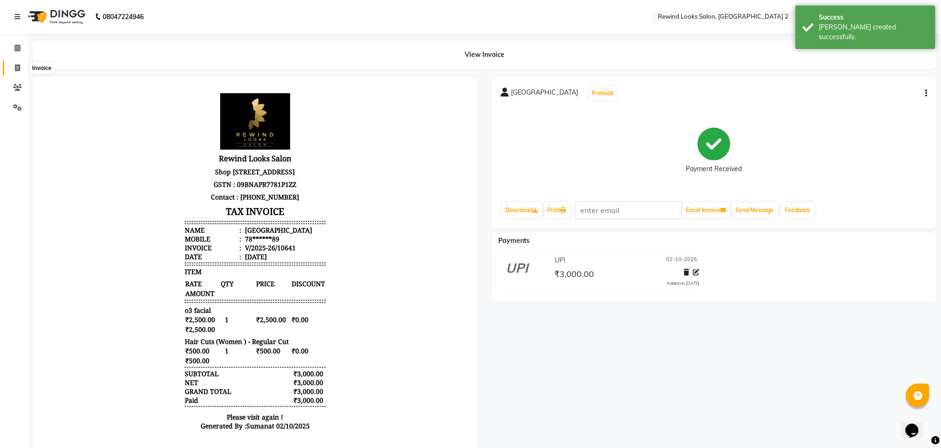
click at [15, 73] on span at bounding box center [17, 68] width 16 height 11
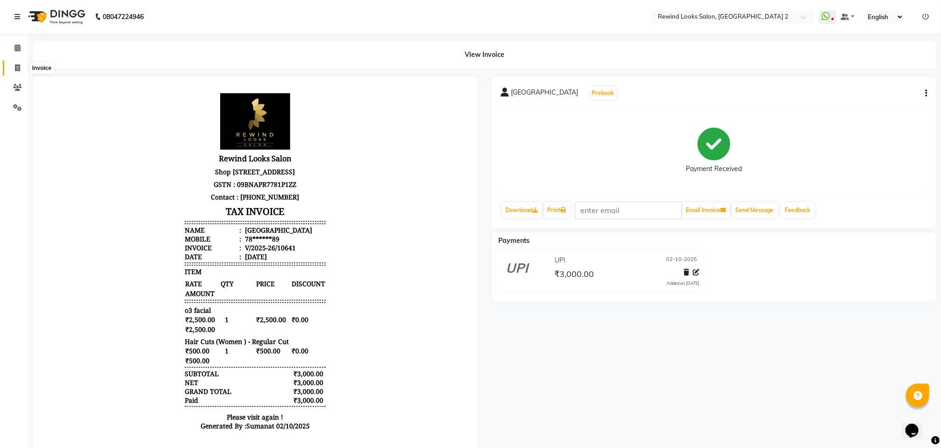
select select "service"
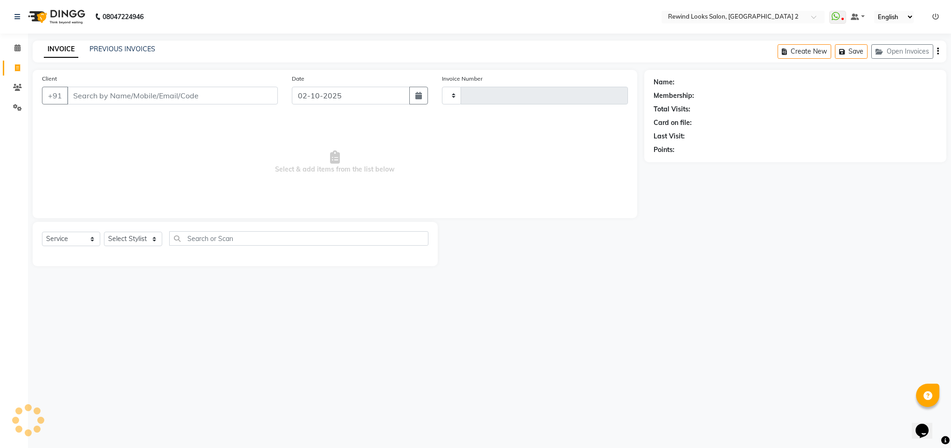
type input "10642"
select select "4640"
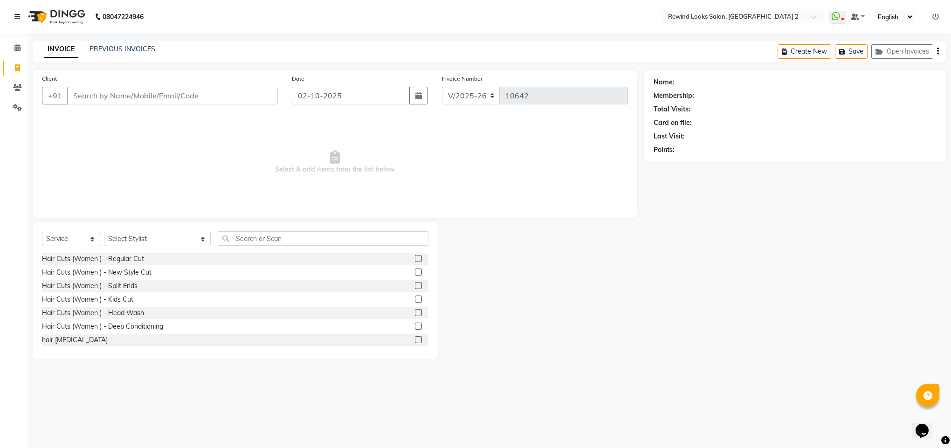
select select "27076"
